Goal: Navigation & Orientation: Find specific page/section

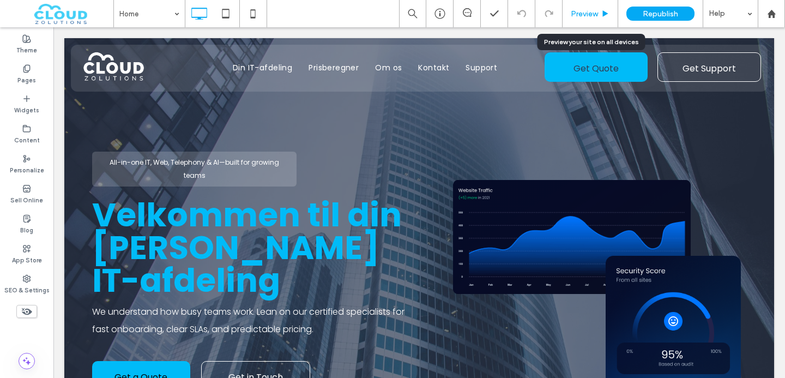
click at [590, 8] on div "Preview" at bounding box center [590, 13] width 56 height 27
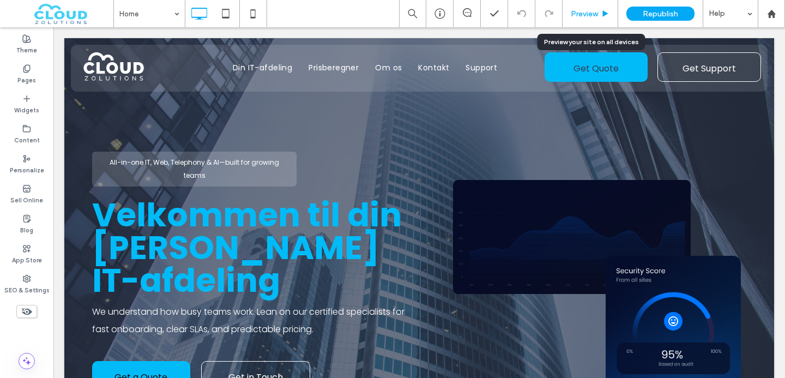
click at [590, 13] on span "Preview" at bounding box center [584, 13] width 27 height 9
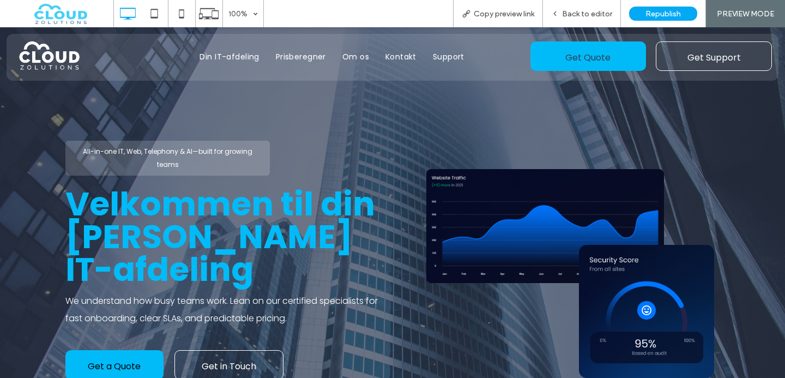
click at [590, 13] on span "Back to editor" at bounding box center [587, 13] width 50 height 9
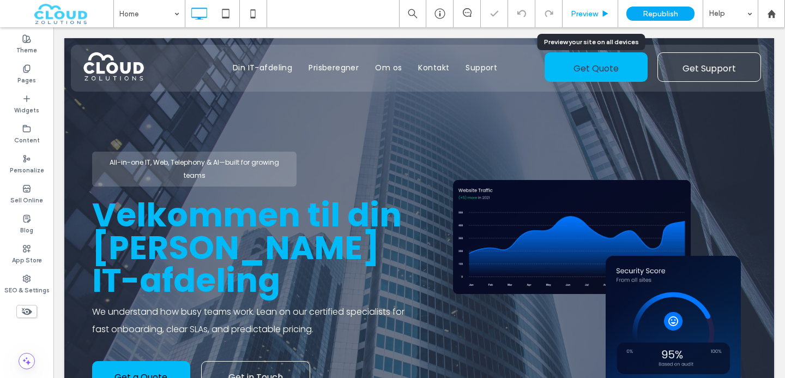
click at [590, 13] on span "Preview" at bounding box center [584, 13] width 27 height 9
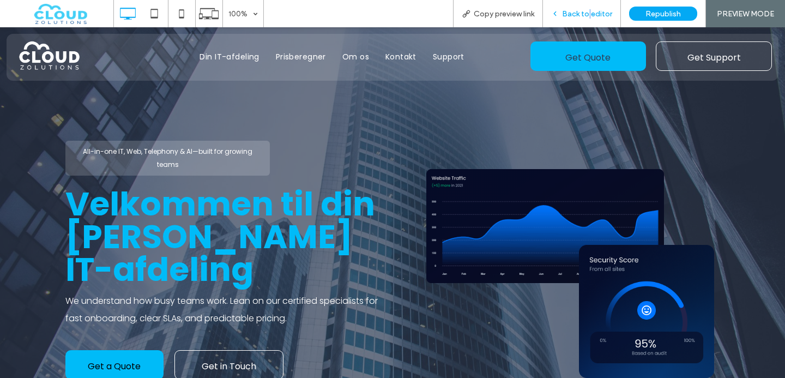
click at [590, 13] on span "Back to editor" at bounding box center [587, 13] width 50 height 9
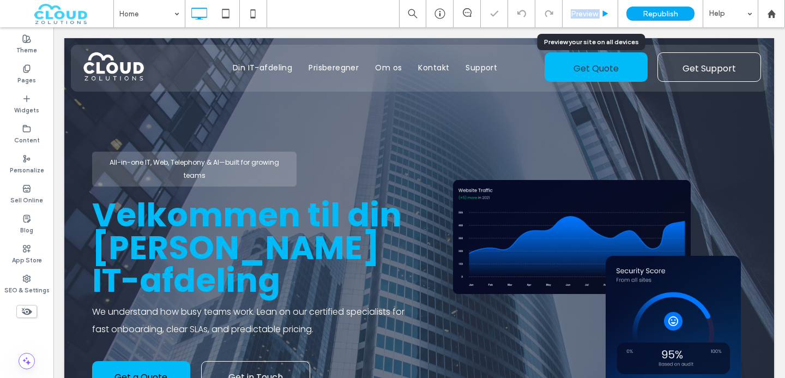
click at [590, 13] on span "Preview" at bounding box center [584, 13] width 27 height 9
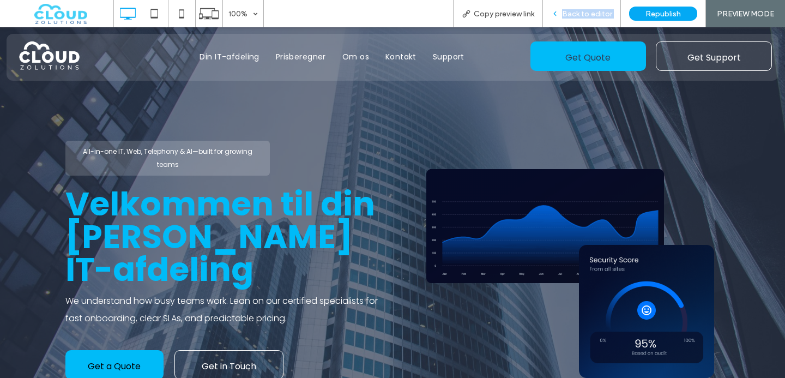
click at [589, 13] on span "Back to editor" at bounding box center [587, 13] width 50 height 9
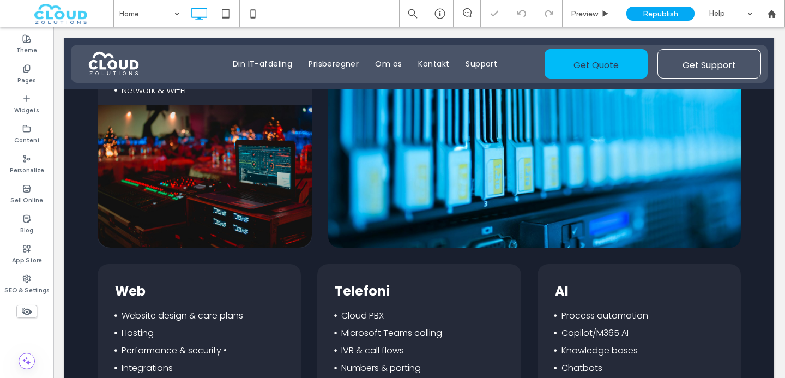
scroll to position [957, 0]
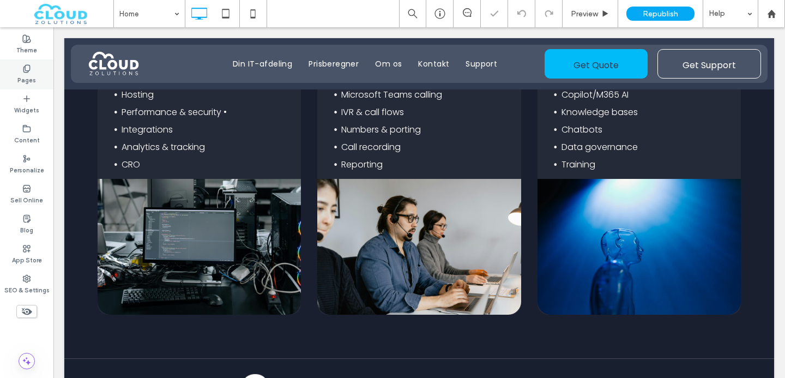
click at [20, 71] on div "Pages" at bounding box center [26, 74] width 53 height 30
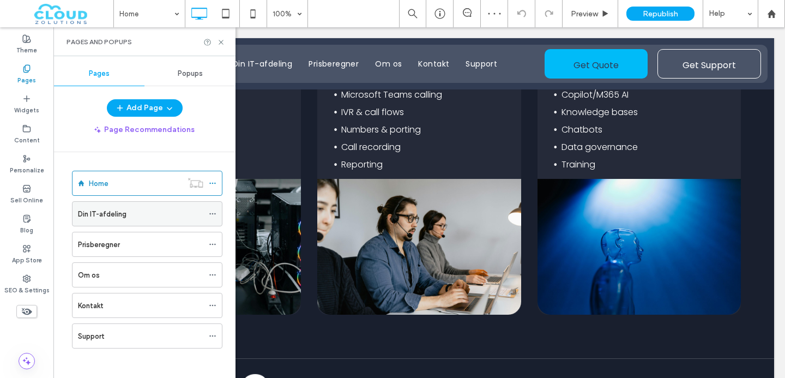
click at [111, 217] on label "Din IT-afdeling" at bounding box center [102, 213] width 49 height 19
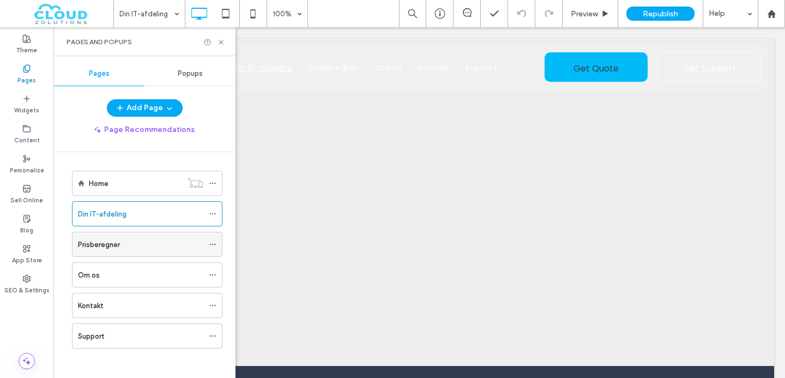
click at [86, 237] on div "Prisberegner" at bounding box center [140, 244] width 125 height 24
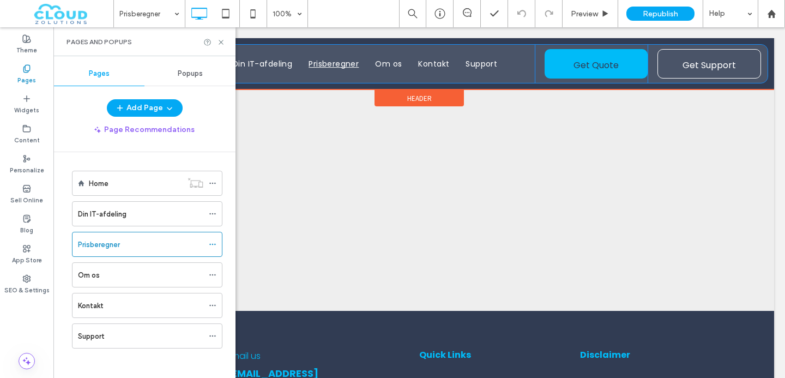
scroll to position [76, 0]
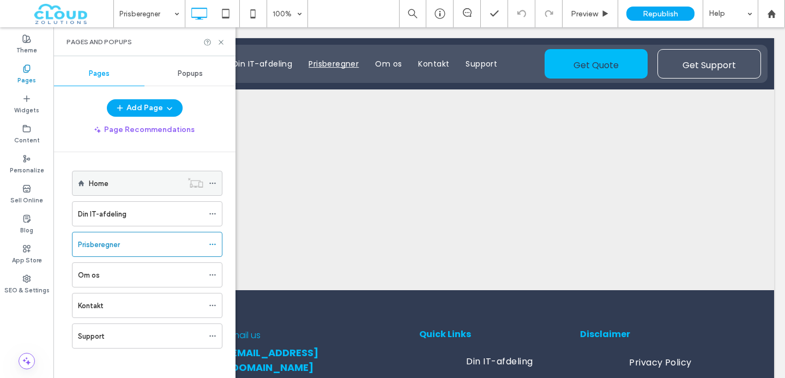
click at [156, 189] on div "Home" at bounding box center [135, 183] width 93 height 24
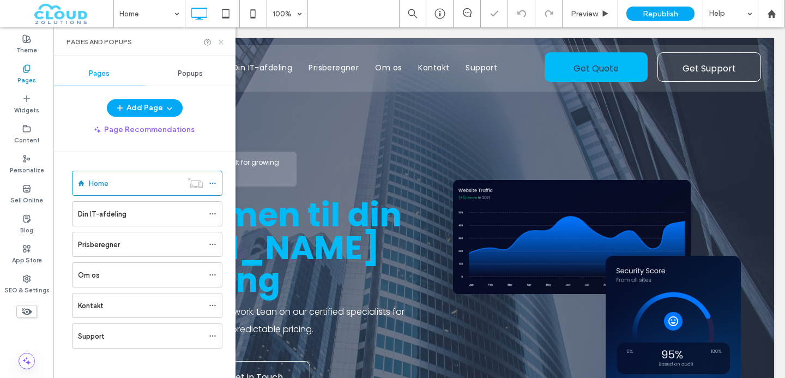
drag, startPoint x: 223, startPoint y: 43, endPoint x: 196, endPoint y: 63, distance: 34.2
click at [223, 43] on icon at bounding box center [221, 42] width 8 height 8
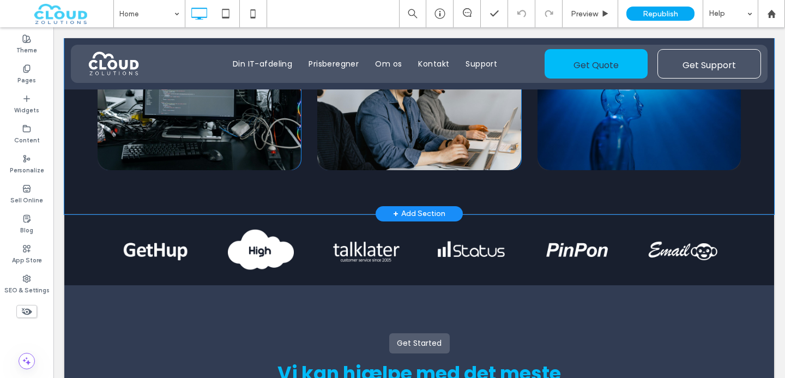
scroll to position [1086, 0]
